Goal: Complete application form: Complete application form

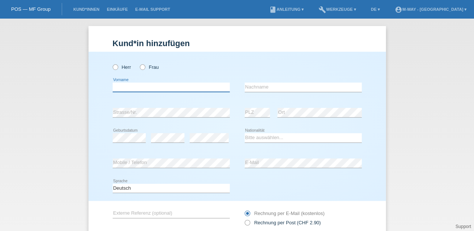
click at [201, 90] on input "text" at bounding box center [171, 87] width 117 height 9
click at [111, 63] on icon at bounding box center [111, 63] width 0 height 0
click at [113, 67] on input "Herr" at bounding box center [115, 66] width 5 height 5
radio input "true"
click at [132, 88] on input "text" at bounding box center [171, 87] width 117 height 9
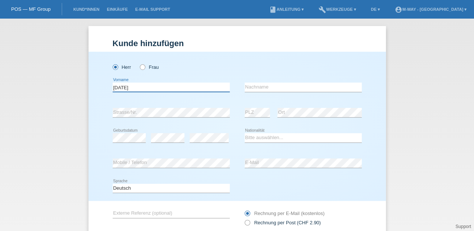
type input "raja"
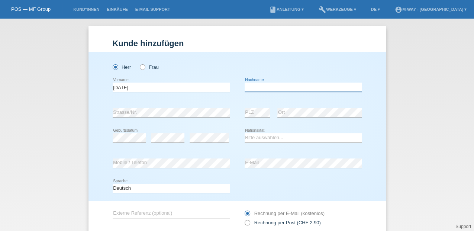
click at [258, 87] on input "text" at bounding box center [303, 87] width 117 height 9
click at [245, 88] on input "rilak" at bounding box center [303, 87] width 117 height 9
type input "Rilak"
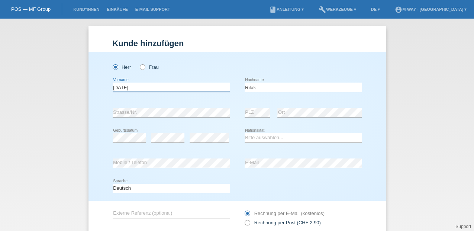
click at [127, 86] on input "raja" at bounding box center [171, 87] width 117 height 9
click at [113, 88] on input "raica" at bounding box center [171, 87] width 117 height 9
type input "Raica"
click at [164, 168] on icon at bounding box center [171, 168] width 117 height 0
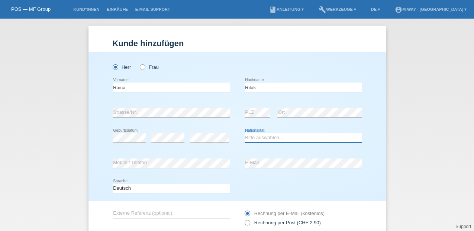
click at [274, 140] on select "Bitte auswählen... Schweiz Deutschland Liechtenstein Österreich ------------ Af…" at bounding box center [303, 137] width 117 height 9
select select "CH"
click at [245, 133] on select "Bitte auswählen... Schweiz Deutschland Liechtenstein Österreich ------------ Af…" at bounding box center [303, 137] width 117 height 9
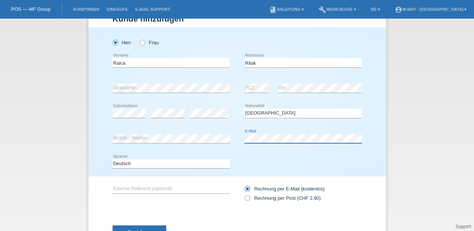
scroll to position [49, 0]
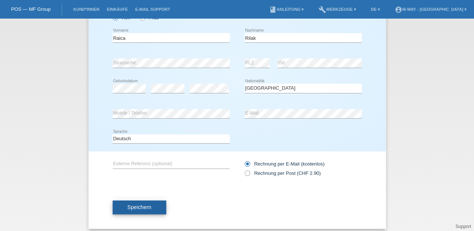
click at [152, 204] on button "Speichern" at bounding box center [140, 208] width 54 height 14
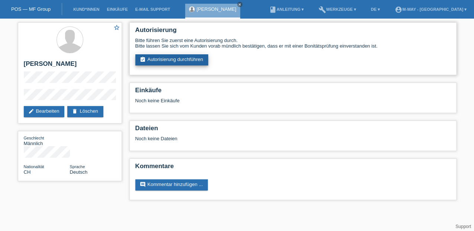
click at [186, 61] on link "assignment_turned_in Autorisierung durchführen" at bounding box center [171, 59] width 73 height 11
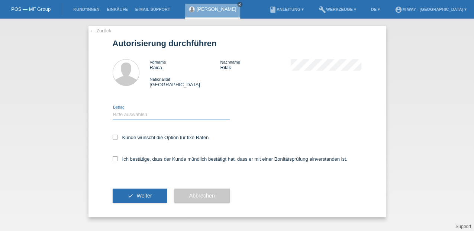
click at [137, 110] on select "Bitte auswählen CHF 1.00 - CHF 499.00 CHF 500.00 - CHF 1'999.00 CHF 2'000.00 - …" at bounding box center [171, 114] width 117 height 9
select select "3"
click at [113, 110] on select "Bitte auswählen CHF 1.00 - CHF 499.00 CHF 500.00 - CHF 1'999.00 CHF 2'000.00 - …" at bounding box center [171, 114] width 117 height 9
click at [114, 138] on icon at bounding box center [115, 137] width 5 height 5
click at [114, 138] on input "Kunde wünscht die Option für fixe Raten" at bounding box center [115, 137] width 5 height 5
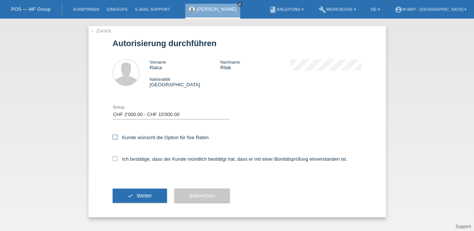
checkbox input "true"
drag, startPoint x: 116, startPoint y: 159, endPoint x: 115, endPoint y: 166, distance: 7.1
click at [115, 159] on icon at bounding box center [115, 158] width 5 height 5
click at [115, 159] on input "Ich bestätige, dass der Kunde mündlich bestätigt hat, dass er mit einer Bonität…" at bounding box center [115, 158] width 5 height 5
checkbox input "true"
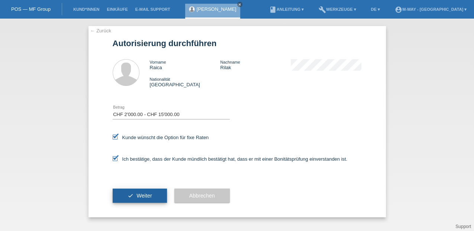
click at [132, 194] on button "check Weiter" at bounding box center [140, 196] width 54 height 14
